Goal: Task Accomplishment & Management: Use online tool/utility

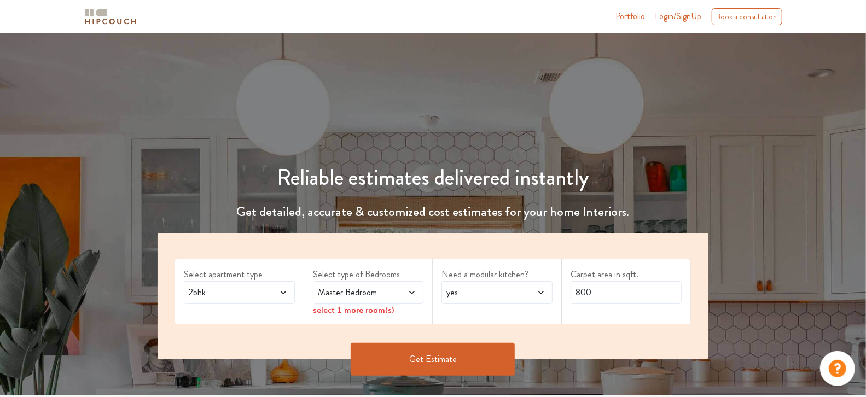
click at [246, 293] on span "2bhk" at bounding box center [225, 292] width 76 height 13
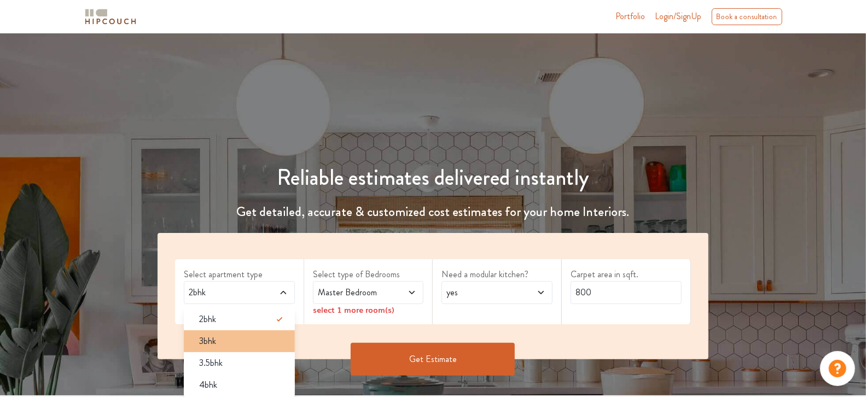
click at [244, 338] on div "3bhk" at bounding box center [242, 341] width 104 height 13
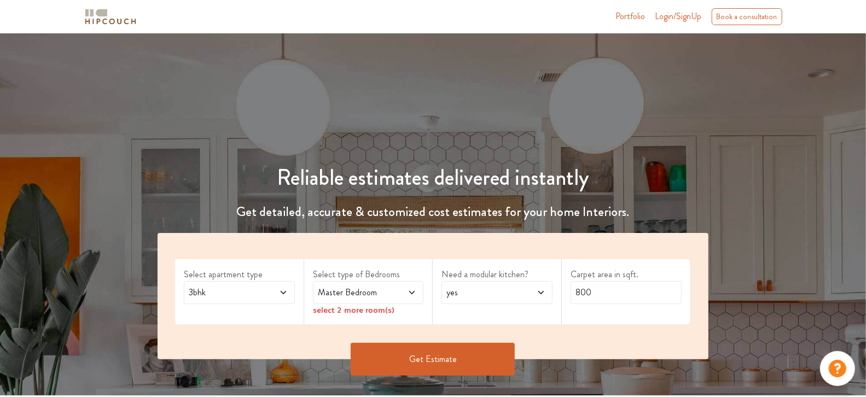
click at [399, 295] on span at bounding box center [403, 292] width 25 height 13
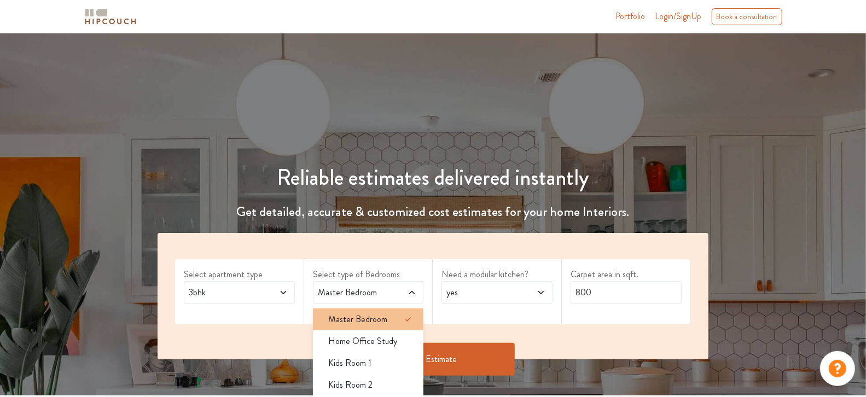
click at [386, 328] on li "Master Bedroom" at bounding box center [368, 320] width 111 height 22
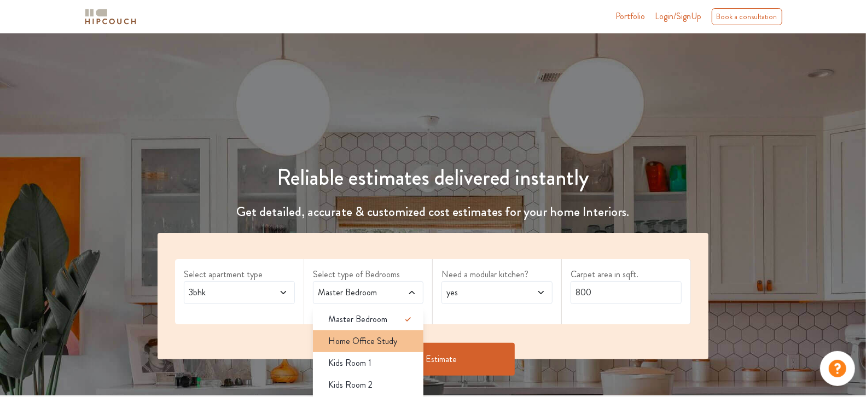
click at [386, 330] on li "Home Office Study" at bounding box center [368, 341] width 111 height 22
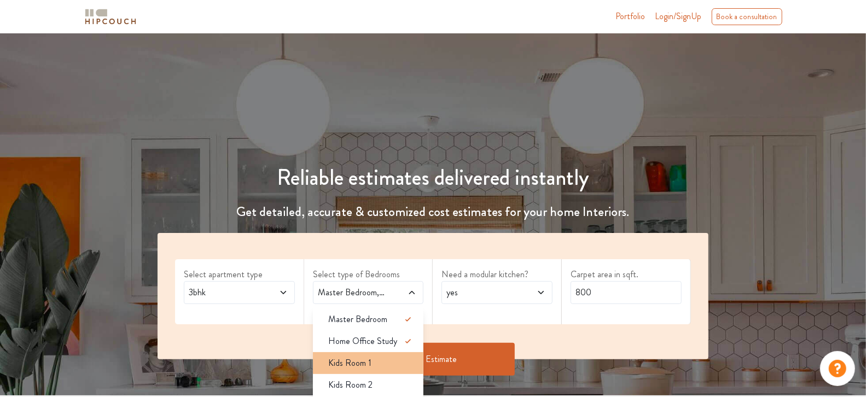
click at [380, 357] on div "Kids Room 1" at bounding box center [371, 363] width 104 height 13
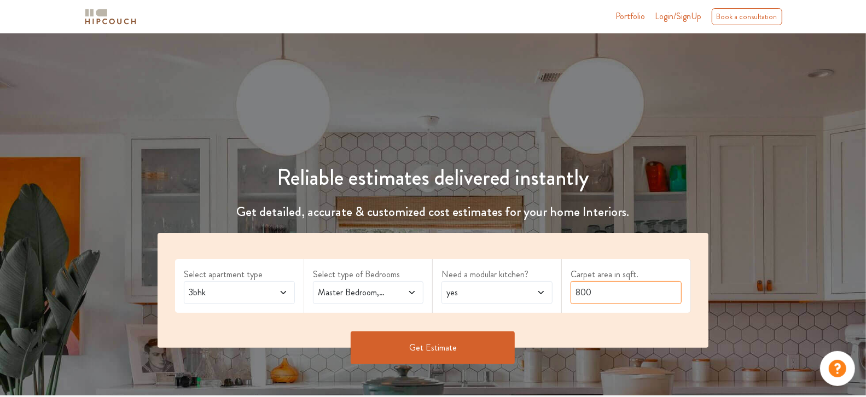
click at [595, 292] on input "800" at bounding box center [626, 292] width 111 height 23
type input "1200"
click at [472, 341] on button "Get Estimate" at bounding box center [433, 347] width 164 height 33
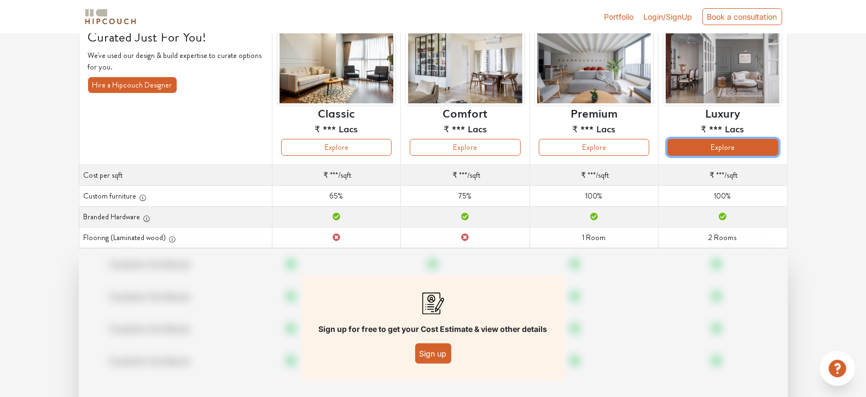
click at [684, 142] on button "Explore" at bounding box center [722, 147] width 110 height 17
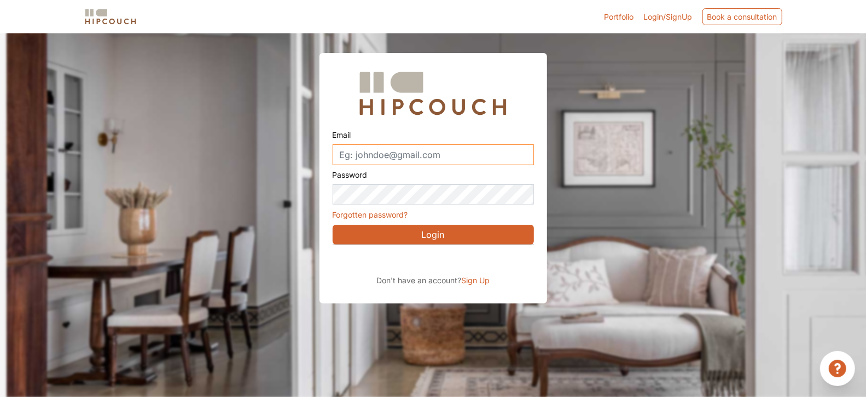
click at [431, 145] on input "Email" at bounding box center [433, 154] width 201 height 21
click at [483, 136] on div "Email" at bounding box center [433, 145] width 201 height 40
click at [470, 161] on input "Email" at bounding box center [433, 154] width 201 height 21
type input "[EMAIL_ADDRESS][DOMAIN_NAME]"
click at [430, 232] on button "Login" at bounding box center [433, 235] width 201 height 20
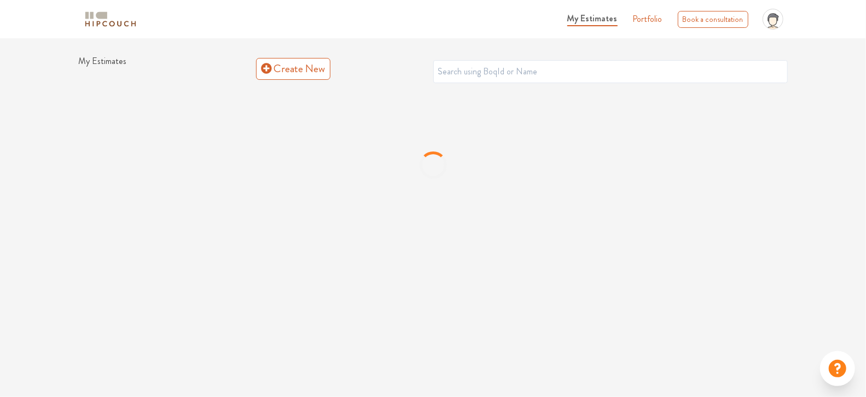
click at [598, 191] on div at bounding box center [433, 165] width 709 height 164
click at [278, 65] on link "Create New" at bounding box center [293, 69] width 74 height 22
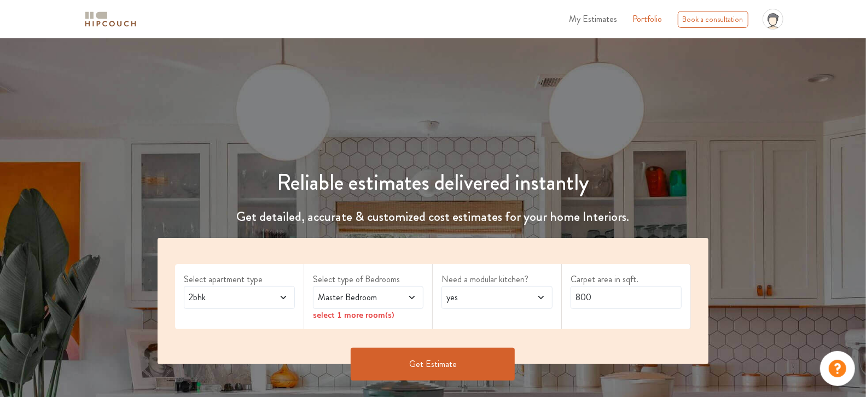
click at [262, 277] on label "Select apartment type" at bounding box center [239, 279] width 111 height 13
click at [259, 287] on div "2bhk" at bounding box center [239, 297] width 111 height 23
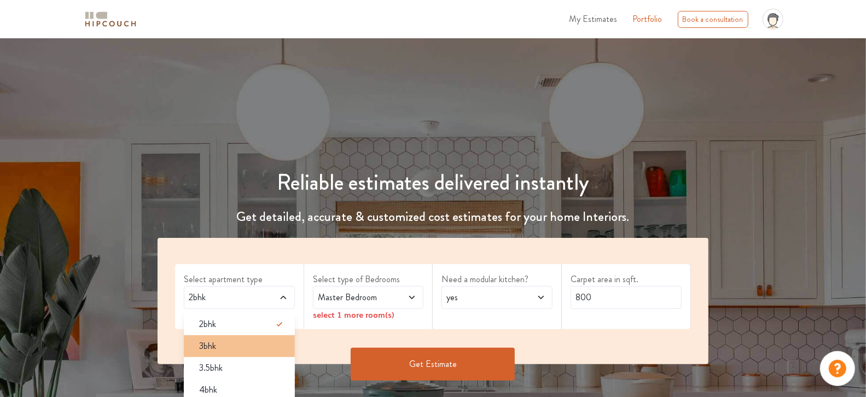
click at [251, 343] on div "3bhk" at bounding box center [242, 346] width 104 height 13
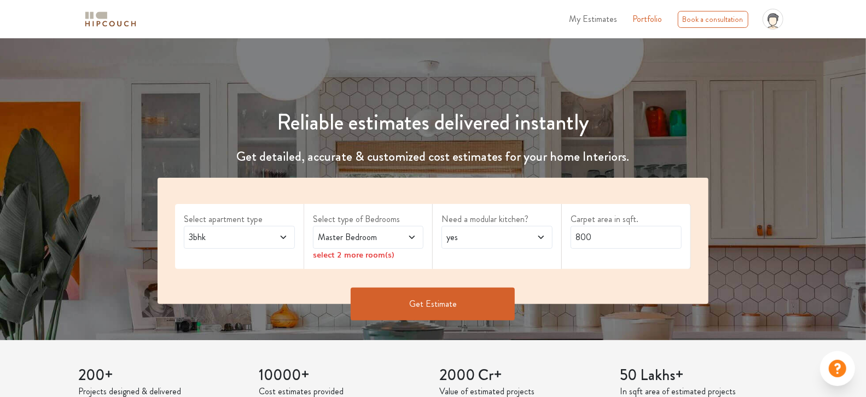
scroll to position [63, 0]
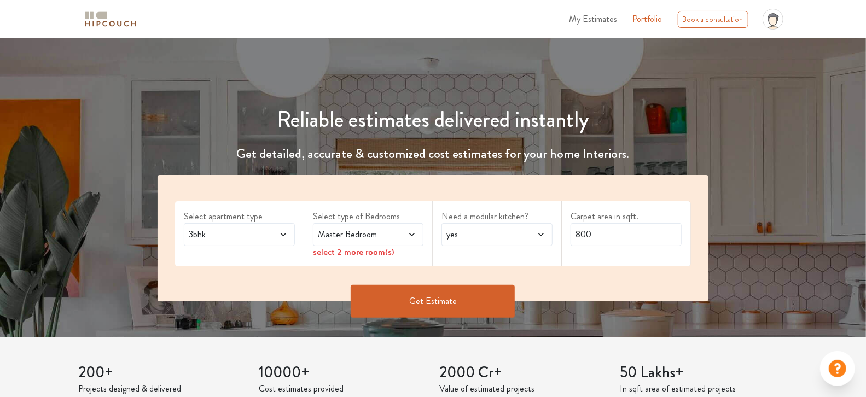
click at [388, 225] on div "Master Bedroom" at bounding box center [368, 234] width 111 height 23
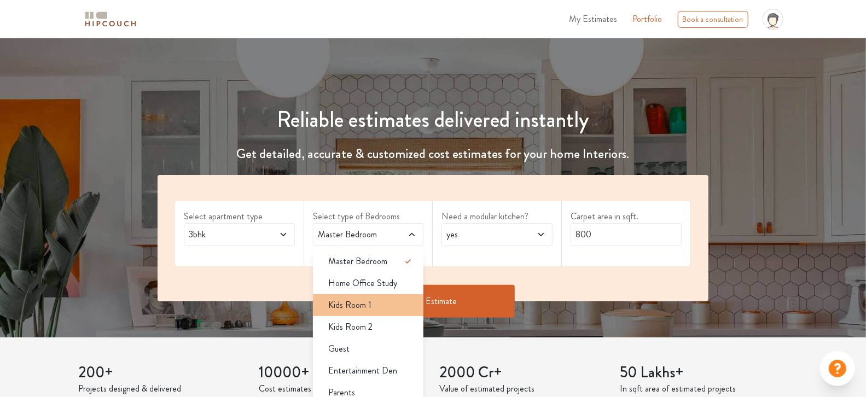
click at [370, 311] on li "Kids Room 1" at bounding box center [368, 305] width 111 height 22
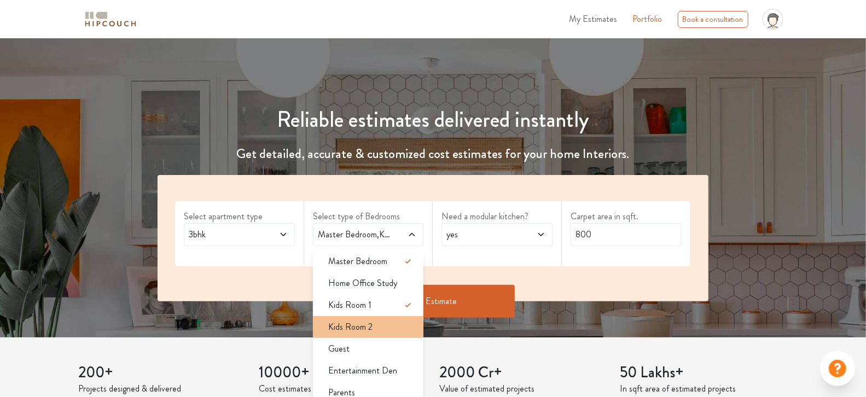
click at [368, 317] on li "Kids Room 2" at bounding box center [368, 327] width 111 height 22
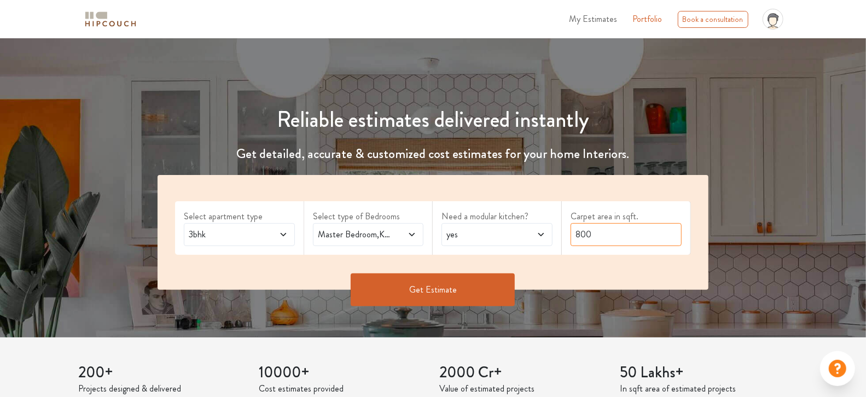
click at [587, 236] on input "800" at bounding box center [626, 234] width 111 height 23
type input "1205"
click at [480, 295] on button "Get Estimate" at bounding box center [433, 290] width 164 height 33
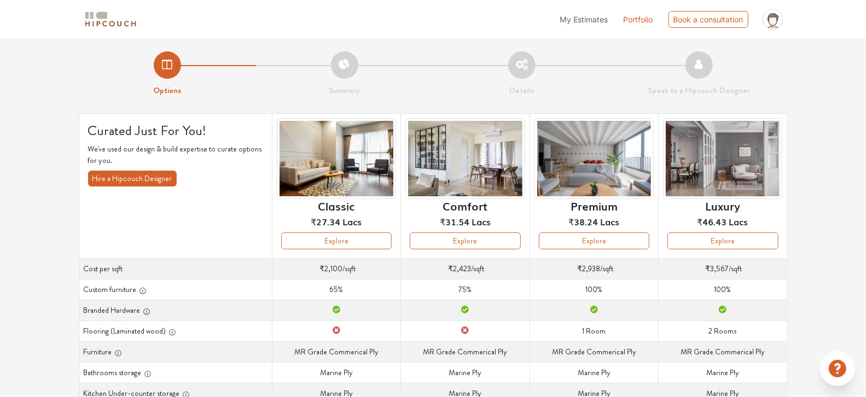
click at [711, 249] on th "Luxury ₹46.43 Lacs Explore" at bounding box center [723, 185] width 129 height 145
click at [712, 242] on button "Explore" at bounding box center [722, 240] width 110 height 17
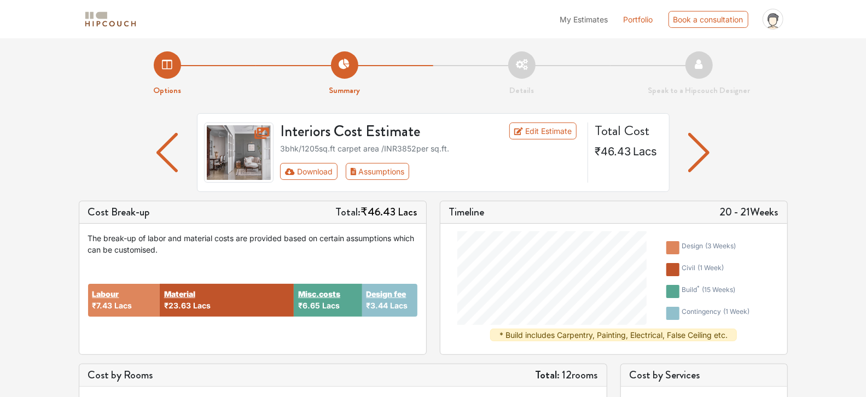
click at [702, 155] on img "button" at bounding box center [698, 152] width 21 height 39
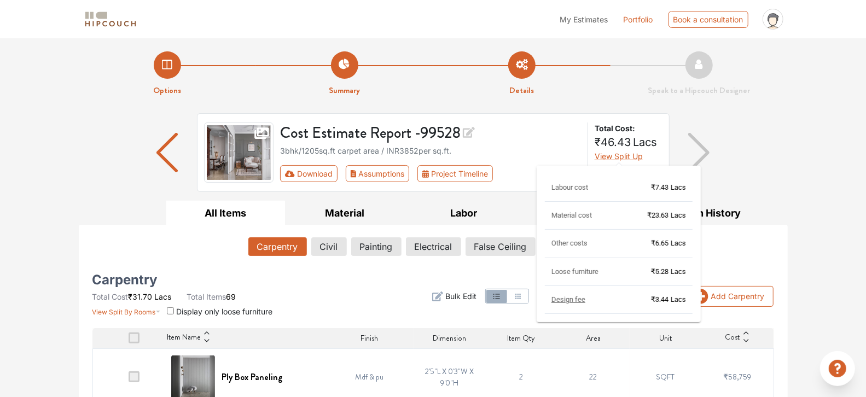
click at [630, 158] on span "View Split Up" at bounding box center [619, 156] width 48 height 9
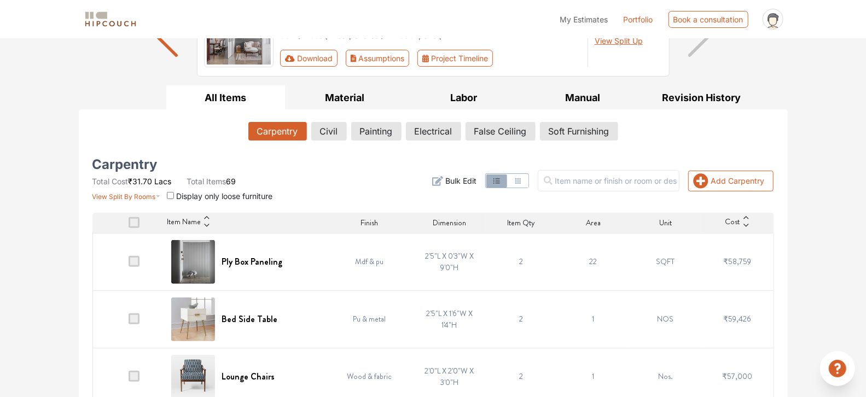
scroll to position [126, 0]
